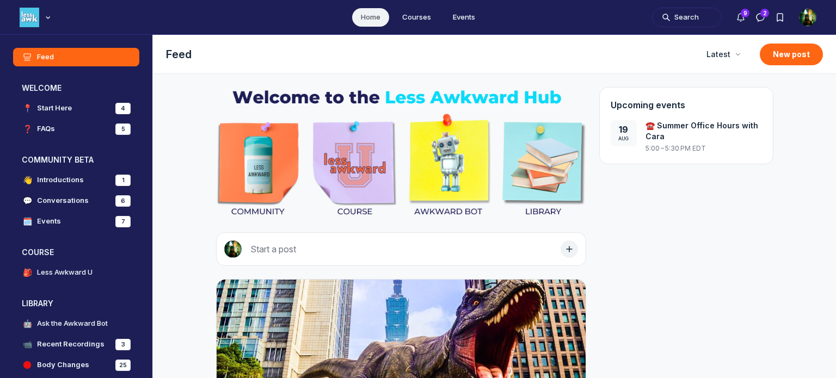
scroll to position [2923, 2083]
click at [764, 18] on use "Direct messages" at bounding box center [760, 18] width 8 height 8
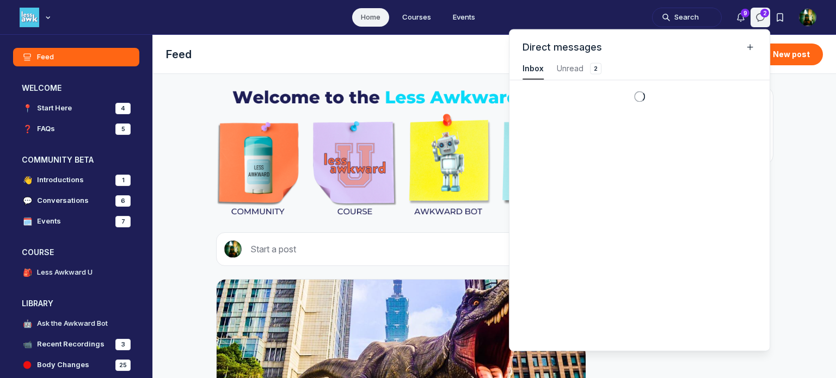
scroll to position [1472, 2452]
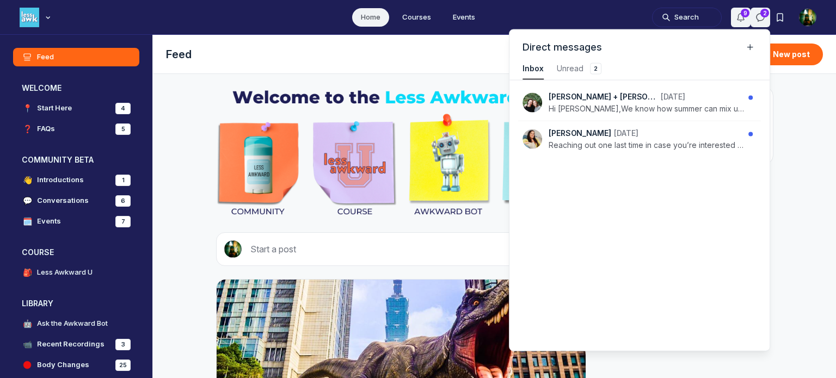
click at [738, 17] on icon "Notifications" at bounding box center [740, 17] width 11 height 11
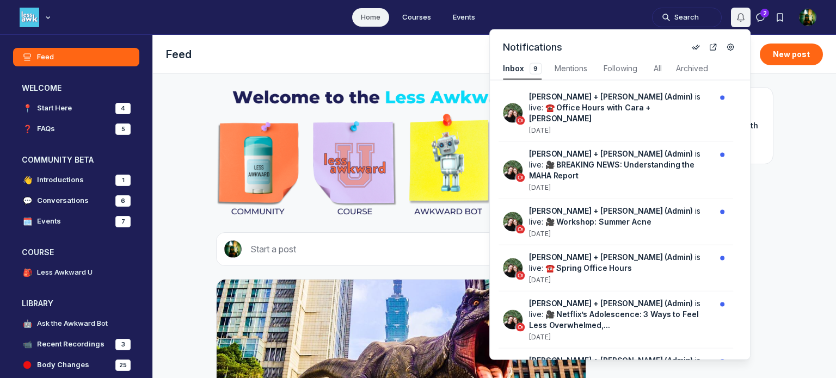
scroll to position [1472, 2305]
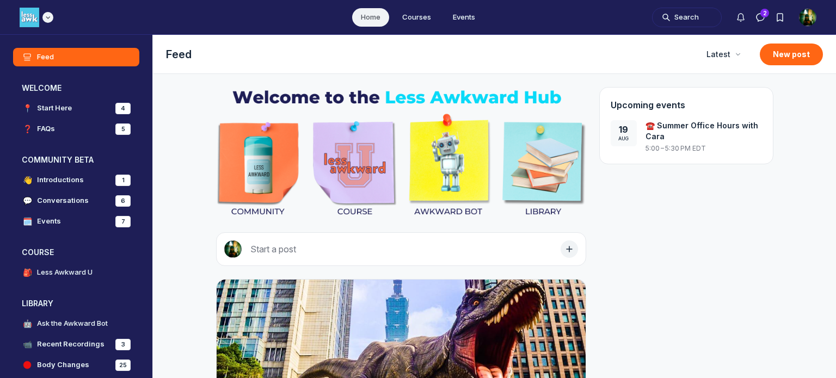
click at [39, 18] on div "Main navigation bar" at bounding box center [37, 18] width 34 height 20
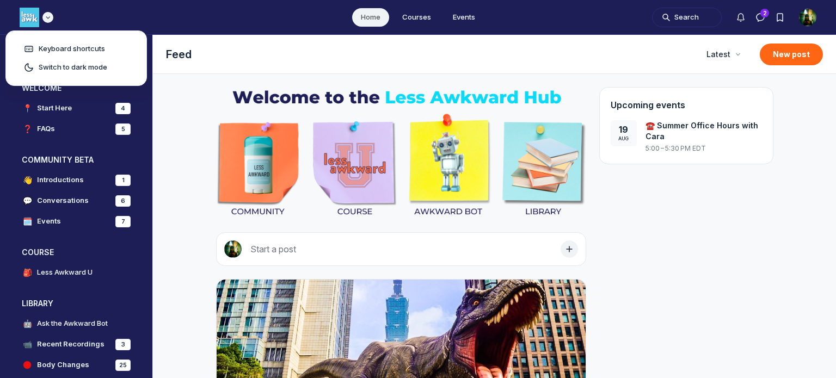
click at [39, 18] on div "Main navigation bar" at bounding box center [37, 18] width 34 height 20
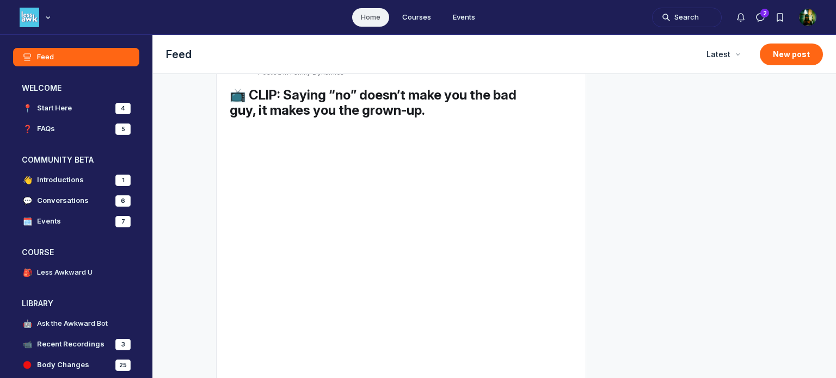
scroll to position [0, 0]
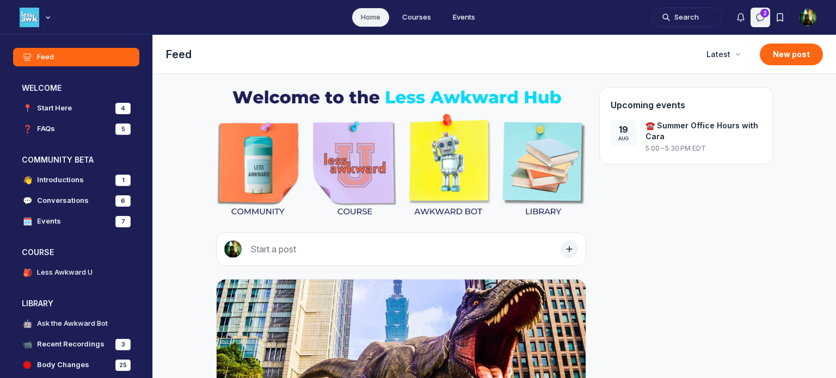
click at [762, 17] on icon "Direct messages" at bounding box center [760, 17] width 11 height 11
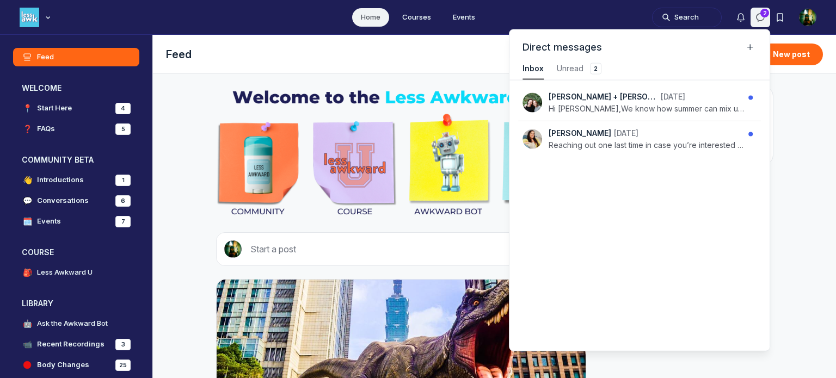
scroll to position [1472, 2452]
click at [740, 23] on button "Notifications" at bounding box center [741, 18] width 20 height 20
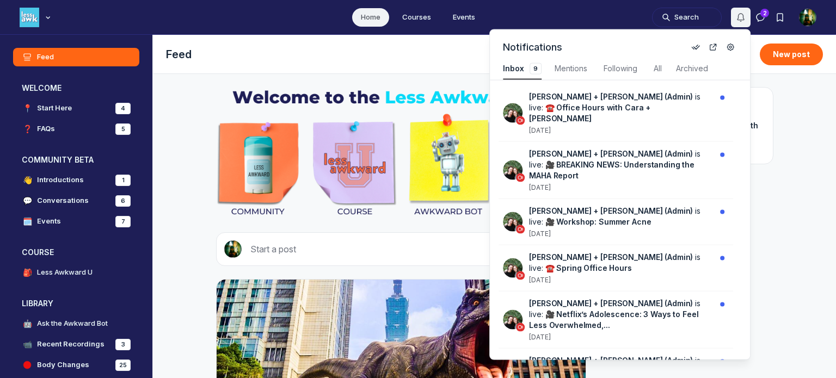
scroll to position [1472, 2305]
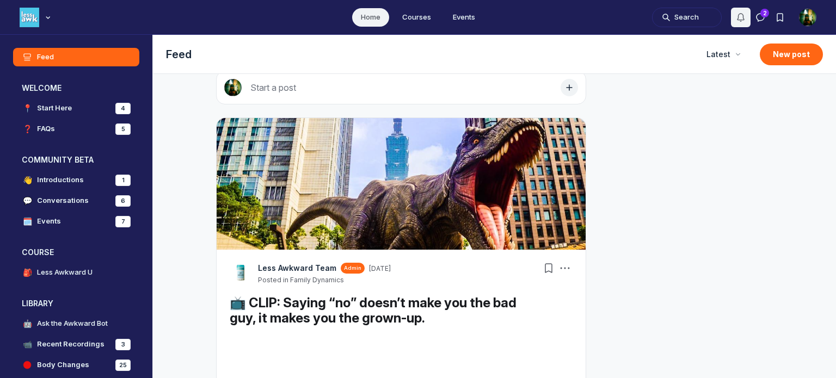
scroll to position [163, 0]
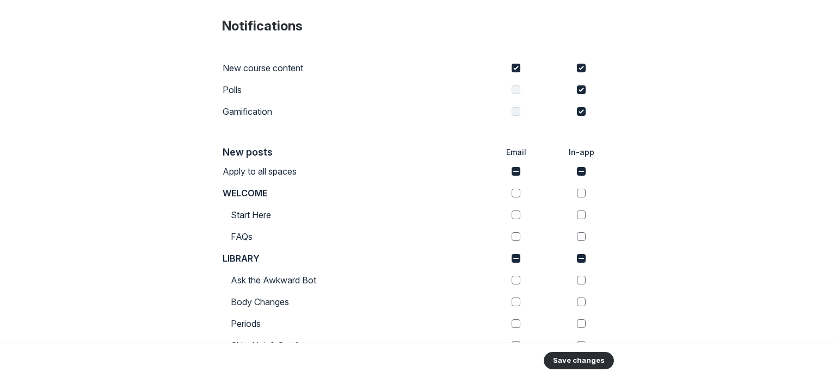
scroll to position [218, 0]
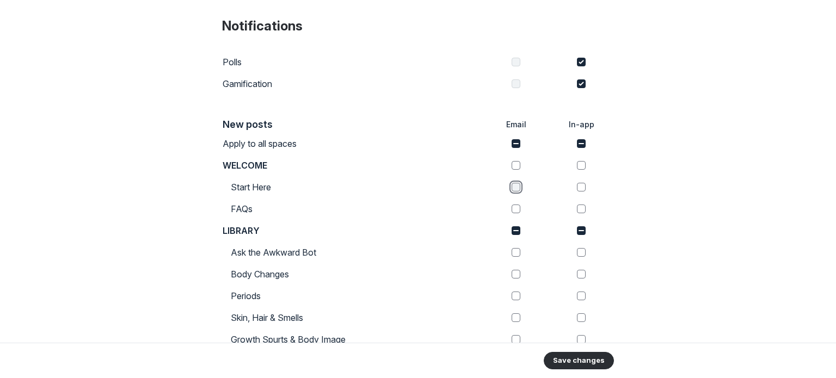
click at [511, 183] on input "checkbox" at bounding box center [515, 187] width 9 height 9
checkbox input "true"
click at [511, 162] on input "checkbox" at bounding box center [515, 165] width 9 height 9
checkbox input "true"
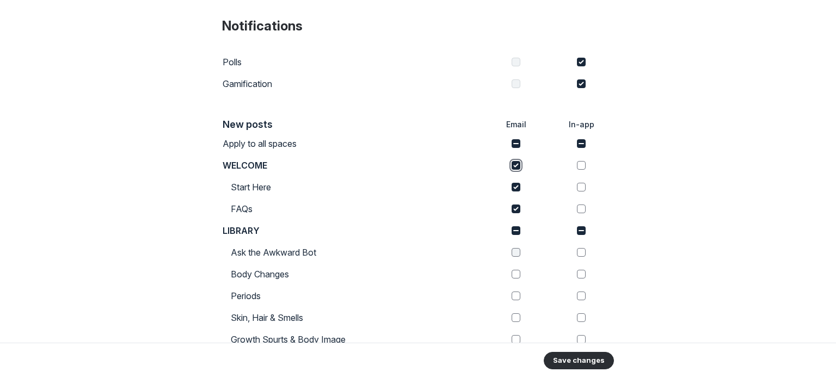
scroll to position [326, 0]
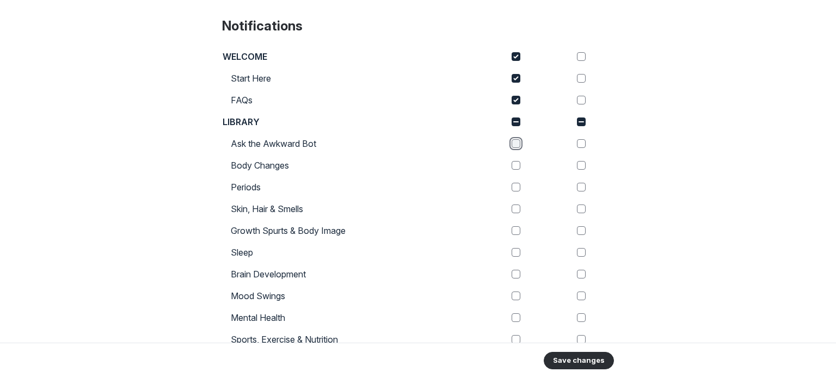
click at [512, 145] on input "checkbox" at bounding box center [515, 143] width 9 height 9
checkbox input "true"
click at [513, 166] on input "checkbox" at bounding box center [515, 165] width 9 height 9
checkbox input "true"
click at [511, 192] on td at bounding box center [515, 187] width 65 height 22
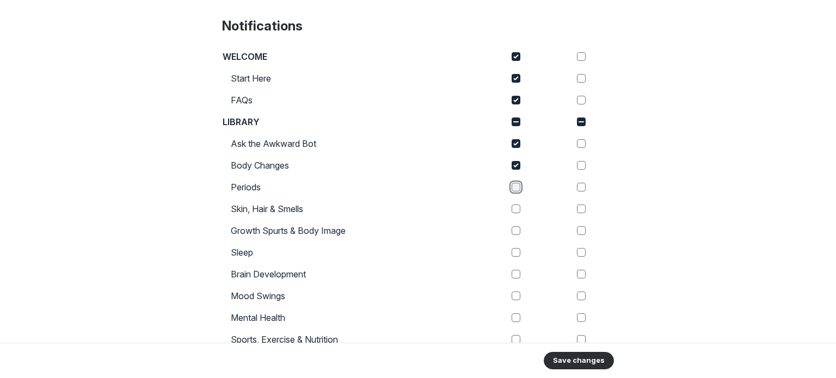
click at [513, 191] on input "checkbox" at bounding box center [515, 187] width 9 height 9
checkbox input "true"
click at [514, 209] on input "checkbox" at bounding box center [515, 209] width 9 height 9
checkbox input "true"
click at [511, 230] on input "checkbox" at bounding box center [515, 230] width 9 height 9
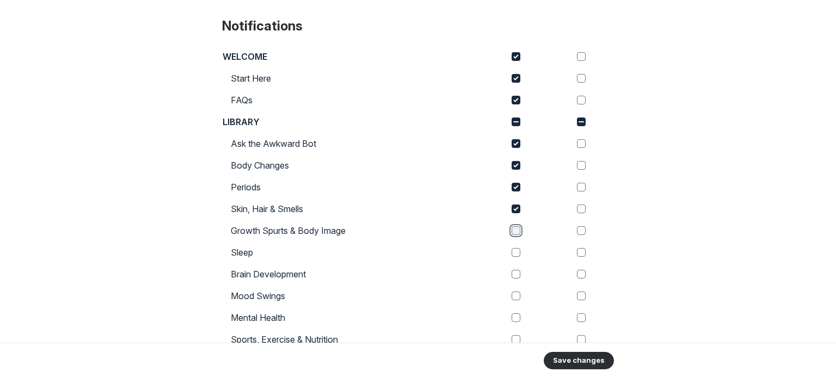
checkbox input "true"
click at [516, 255] on div at bounding box center [516, 252] width 64 height 9
click at [514, 275] on input "checkbox" at bounding box center [515, 274] width 9 height 9
checkbox input "true"
click at [512, 248] on input "checkbox" at bounding box center [515, 252] width 9 height 9
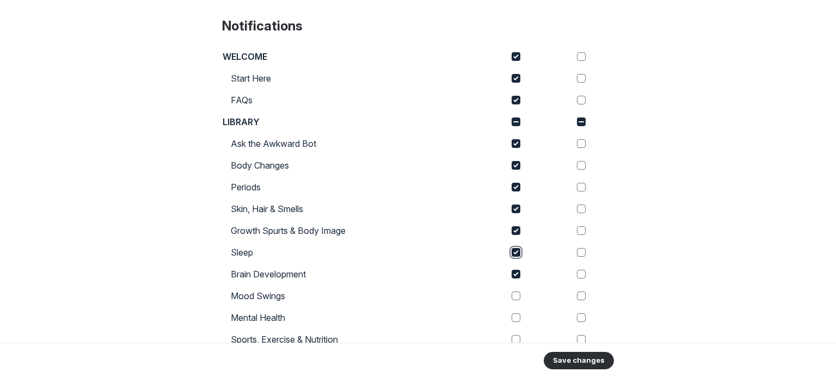
checkbox input "true"
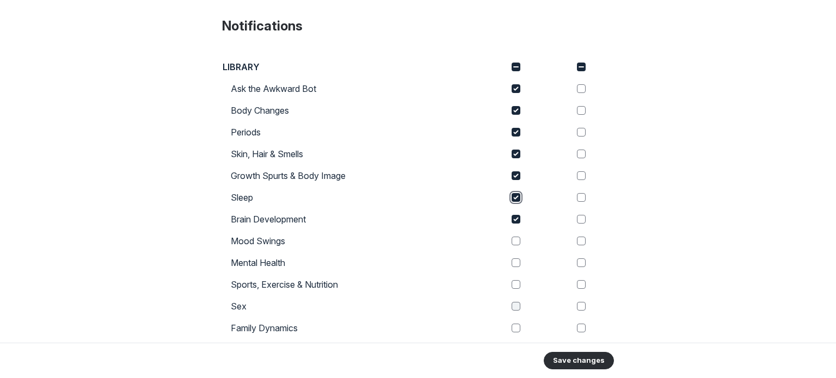
scroll to position [435, 0]
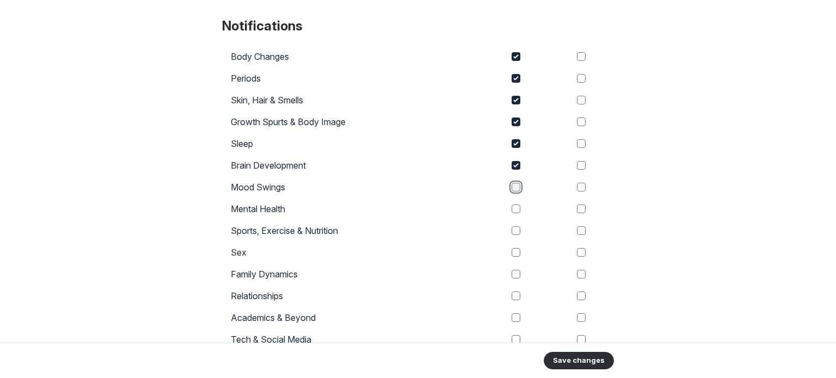
click at [511, 191] on input "checkbox" at bounding box center [515, 187] width 9 height 9
checkbox input "true"
click at [513, 215] on td at bounding box center [515, 209] width 65 height 22
click at [511, 212] on input "checkbox" at bounding box center [515, 209] width 9 height 9
checkbox input "true"
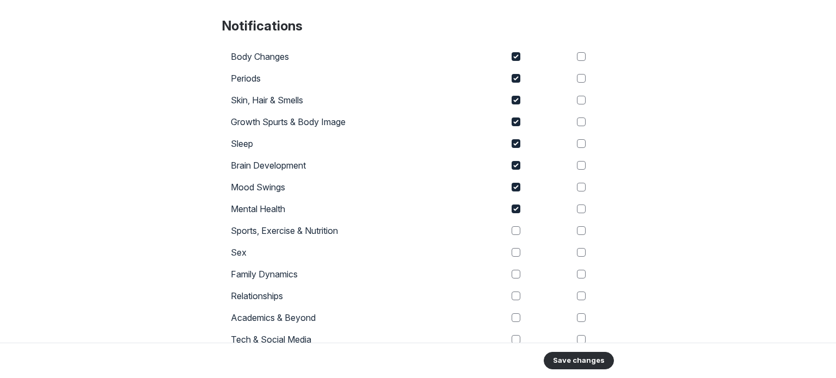
click at [510, 223] on td at bounding box center [515, 231] width 65 height 22
click at [510, 236] on td at bounding box center [515, 231] width 65 height 22
click at [511, 231] on input "checkbox" at bounding box center [515, 230] width 9 height 9
checkbox input "true"
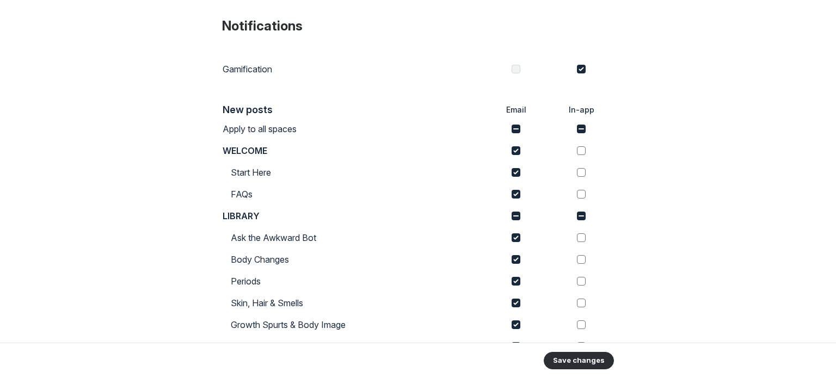
scroll to position [218, 0]
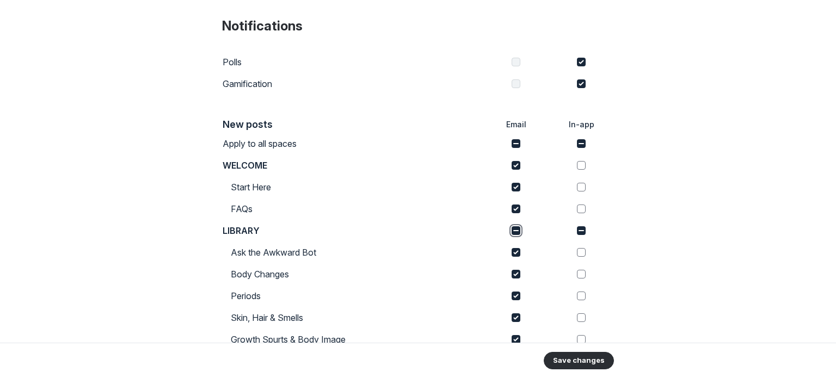
click at [515, 228] on input "checkbox" at bounding box center [515, 230] width 9 height 9
checkbox input "true"
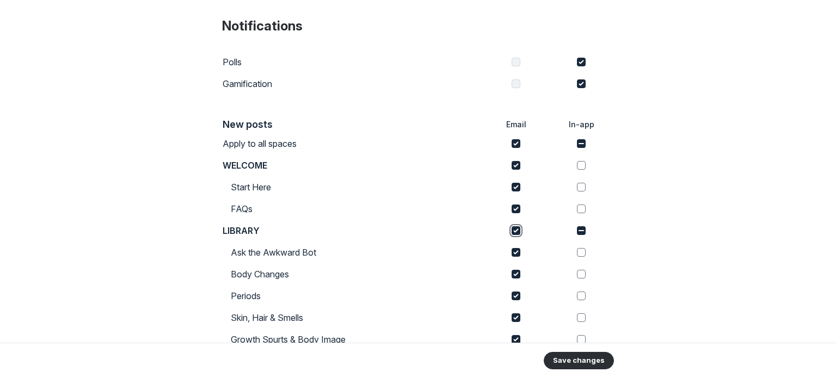
checkbox input "true"
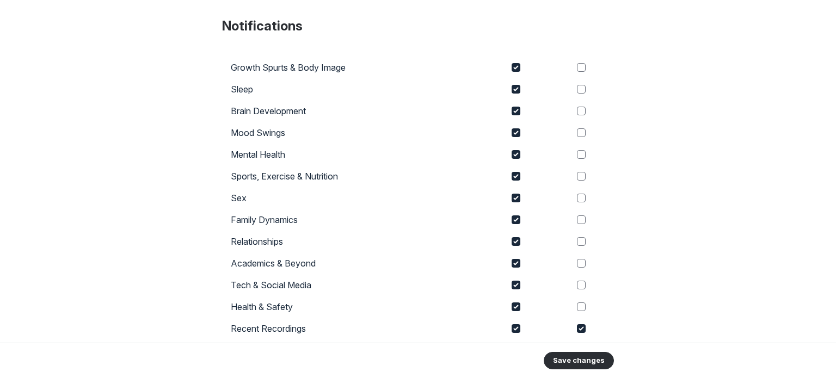
scroll to position [621, 0]
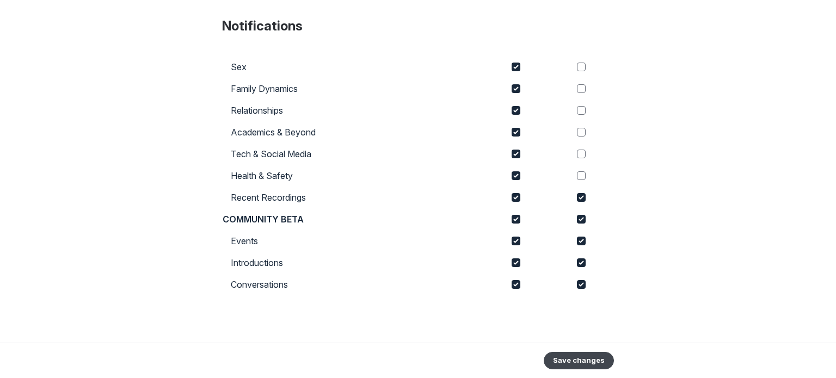
click at [581, 352] on button "Save changes" at bounding box center [579, 360] width 70 height 17
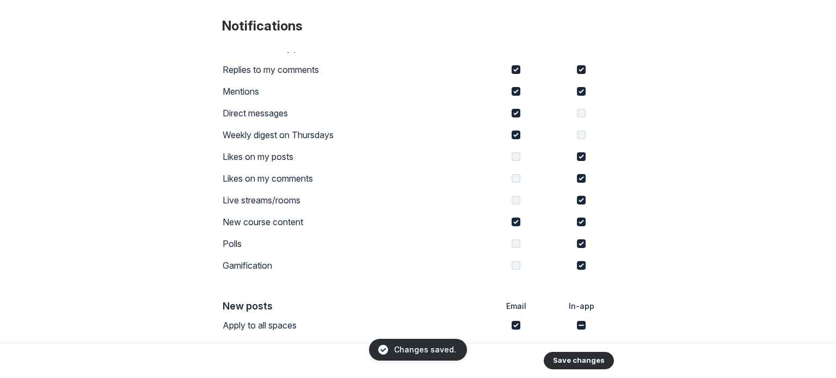
scroll to position [0, 0]
